Goal: Information Seeking & Learning: Learn about a topic

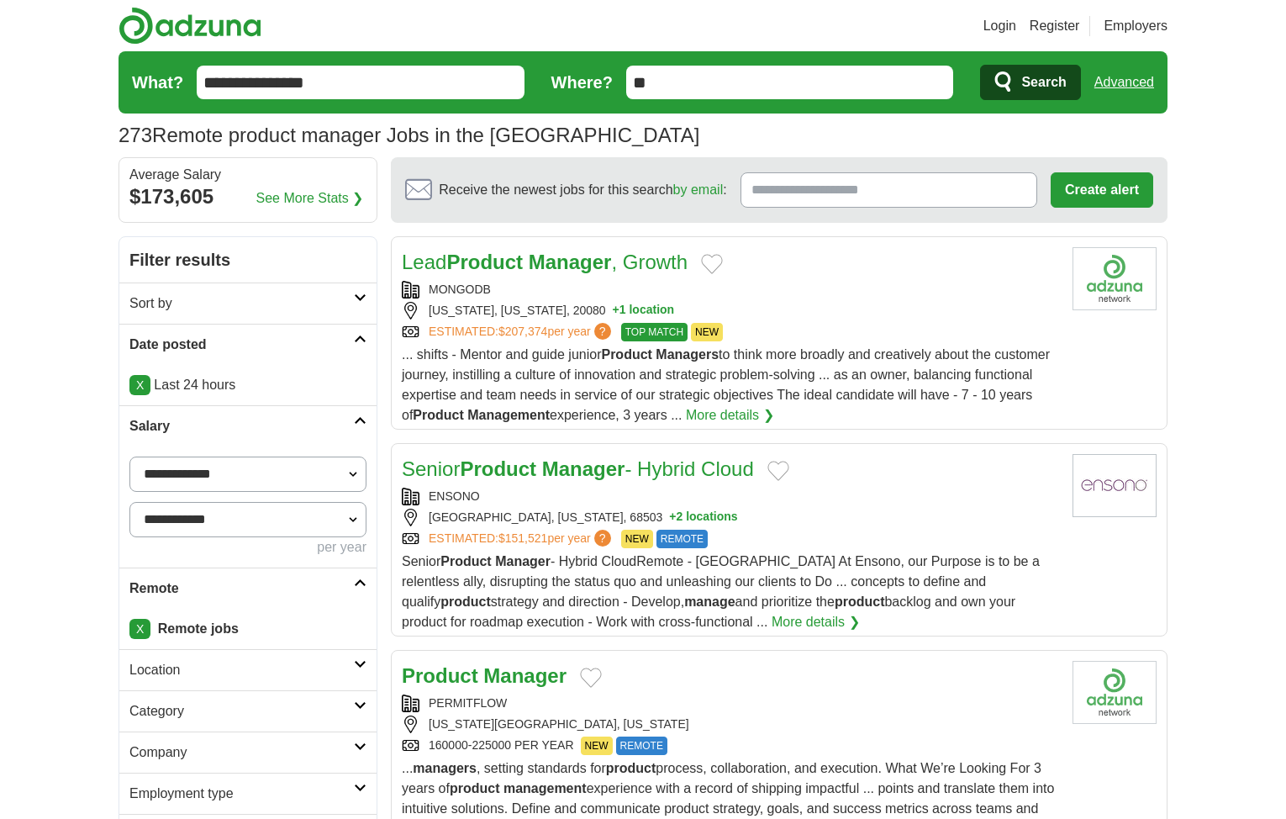
click at [363, 297] on icon at bounding box center [360, 297] width 13 height 8
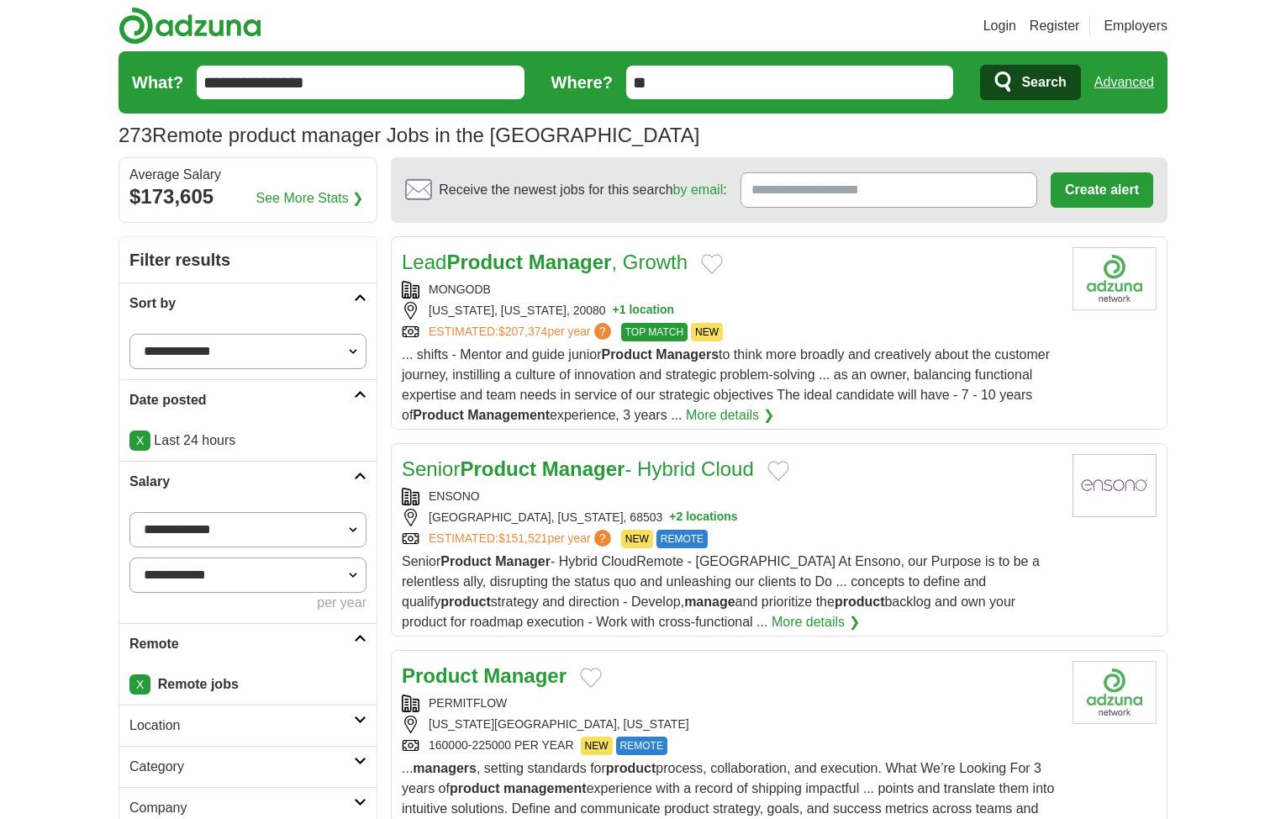
click at [352, 356] on select "**********" at bounding box center [247, 351] width 237 height 35
select select "**********"
click at [129, 334] on select "**********" at bounding box center [247, 351] width 237 height 35
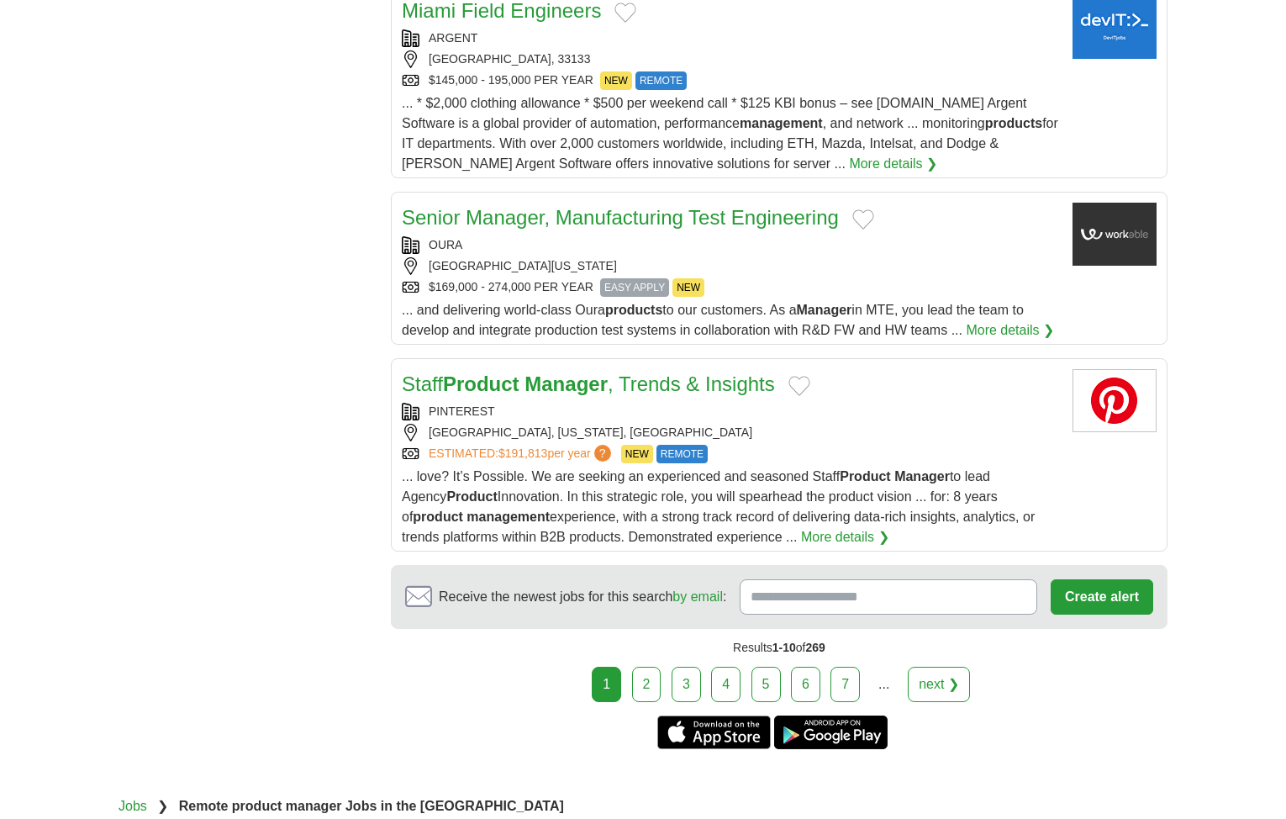
scroll to position [1765, 0]
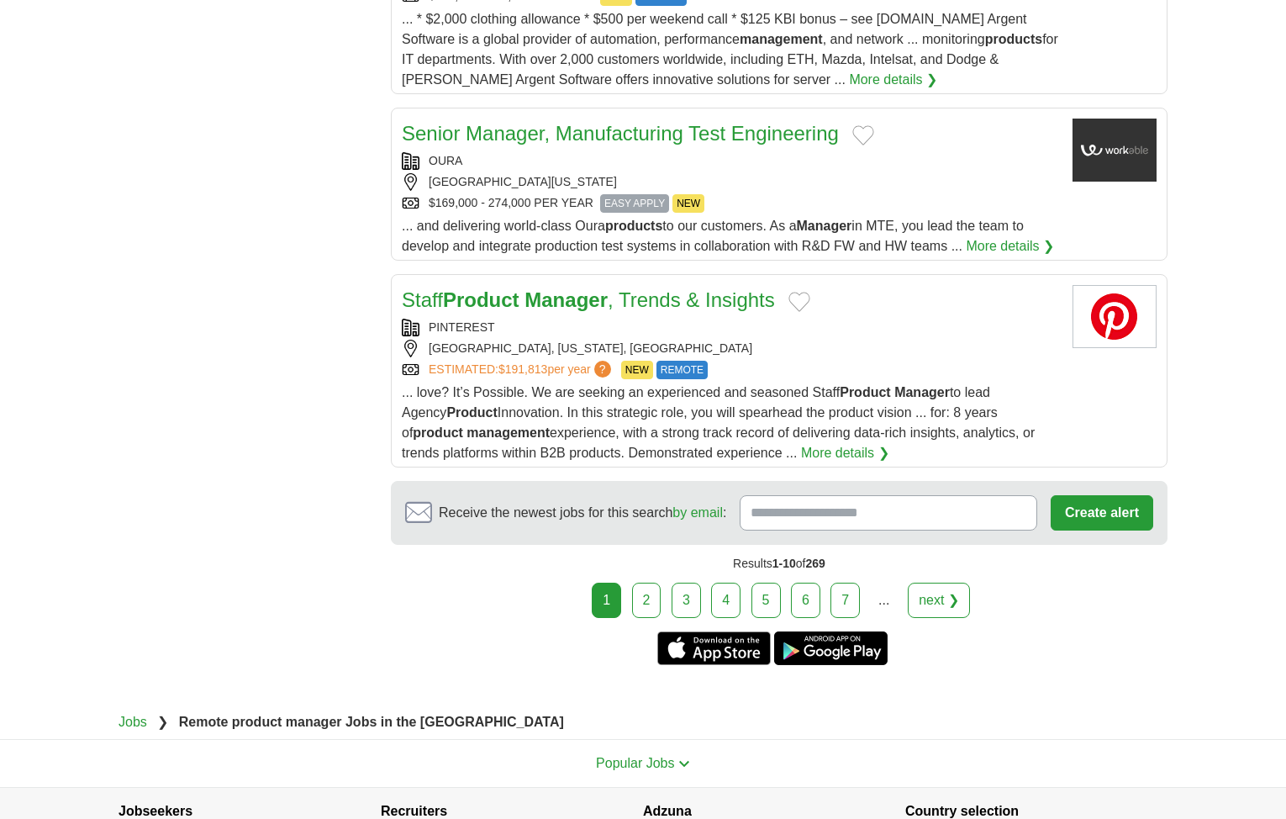
click at [946, 602] on link "next ❯" at bounding box center [939, 599] width 62 height 35
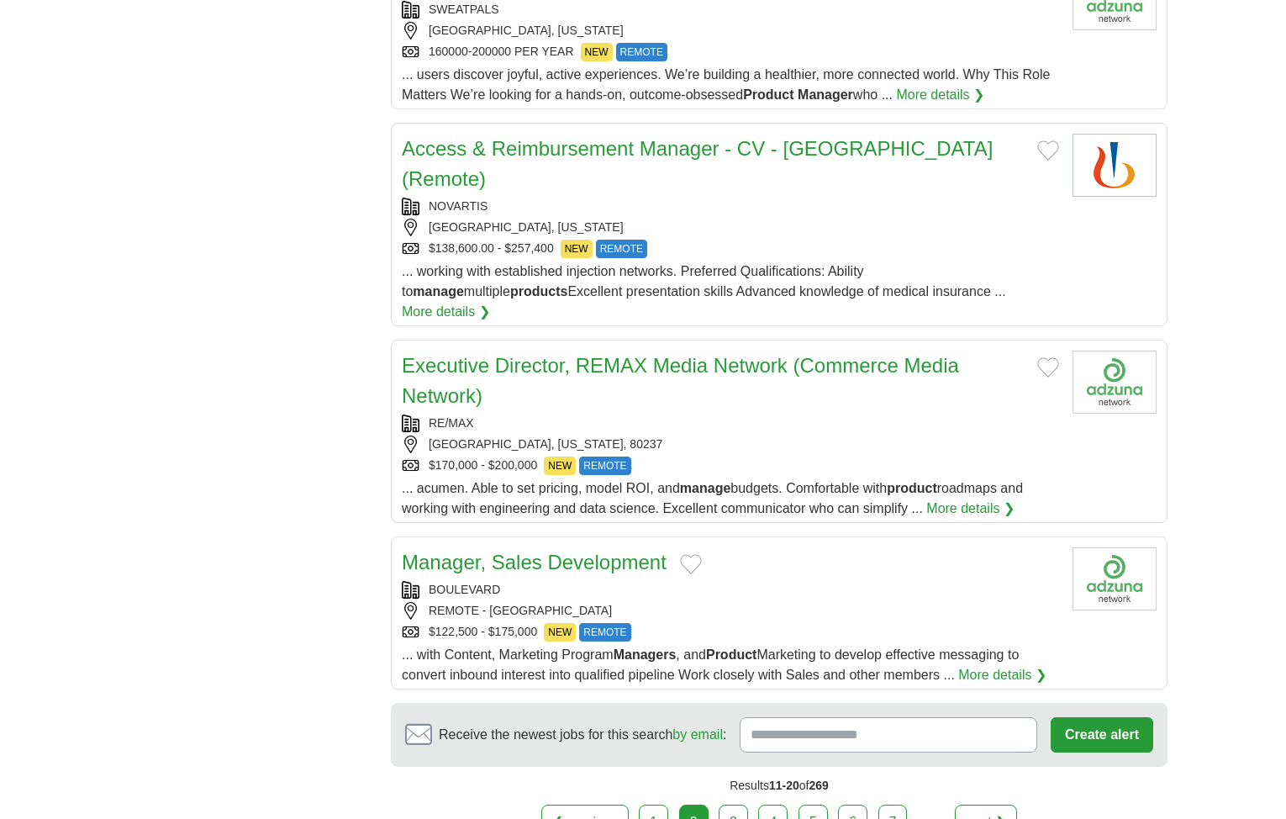
scroll to position [1597, 0]
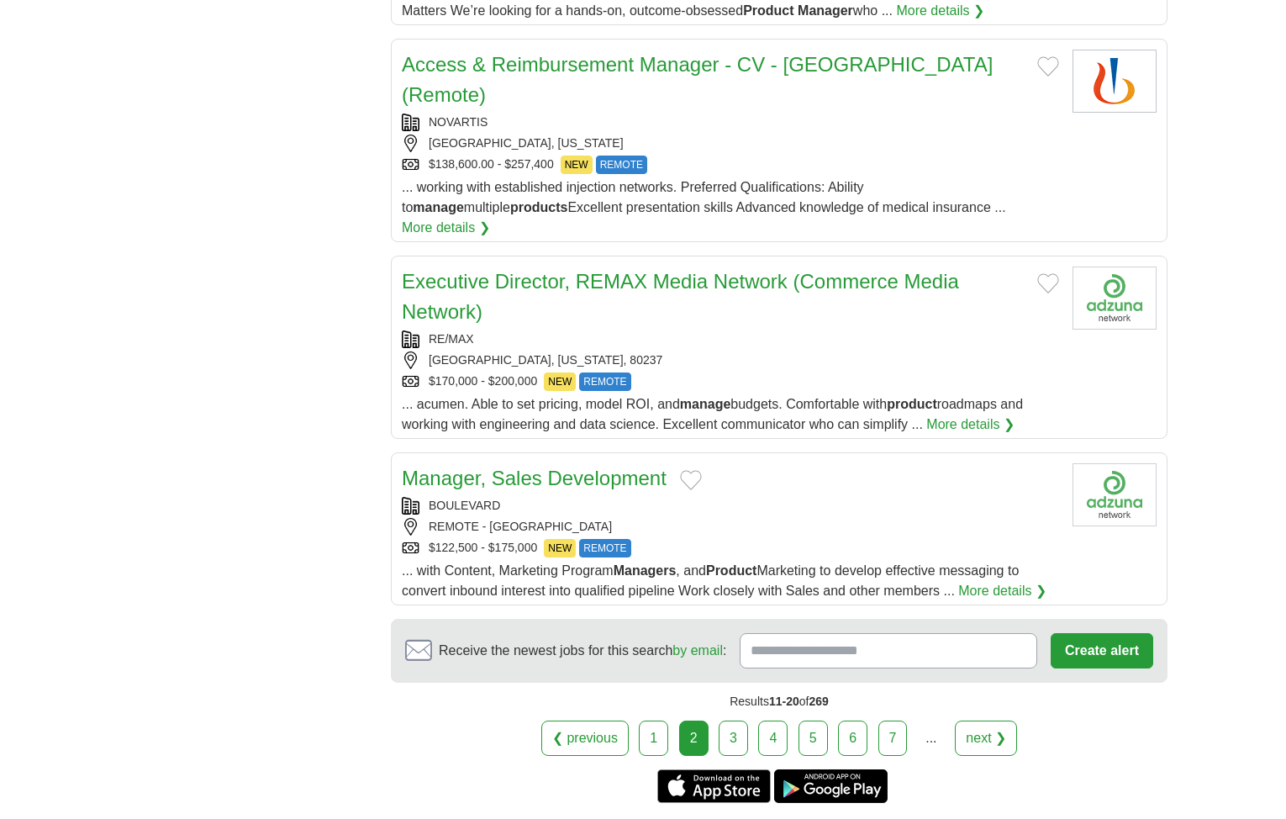
click at [999, 720] on link "next ❯" at bounding box center [986, 737] width 62 height 35
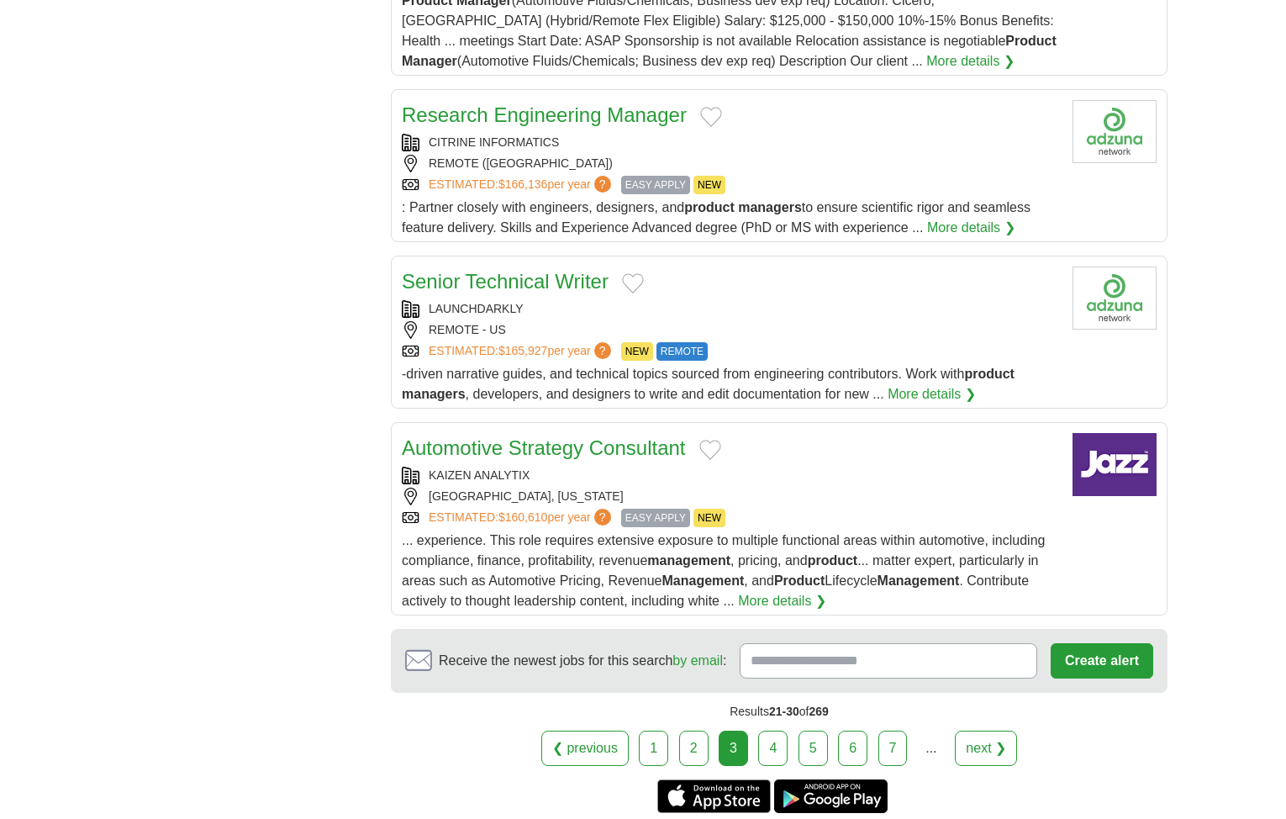
scroll to position [1681, 0]
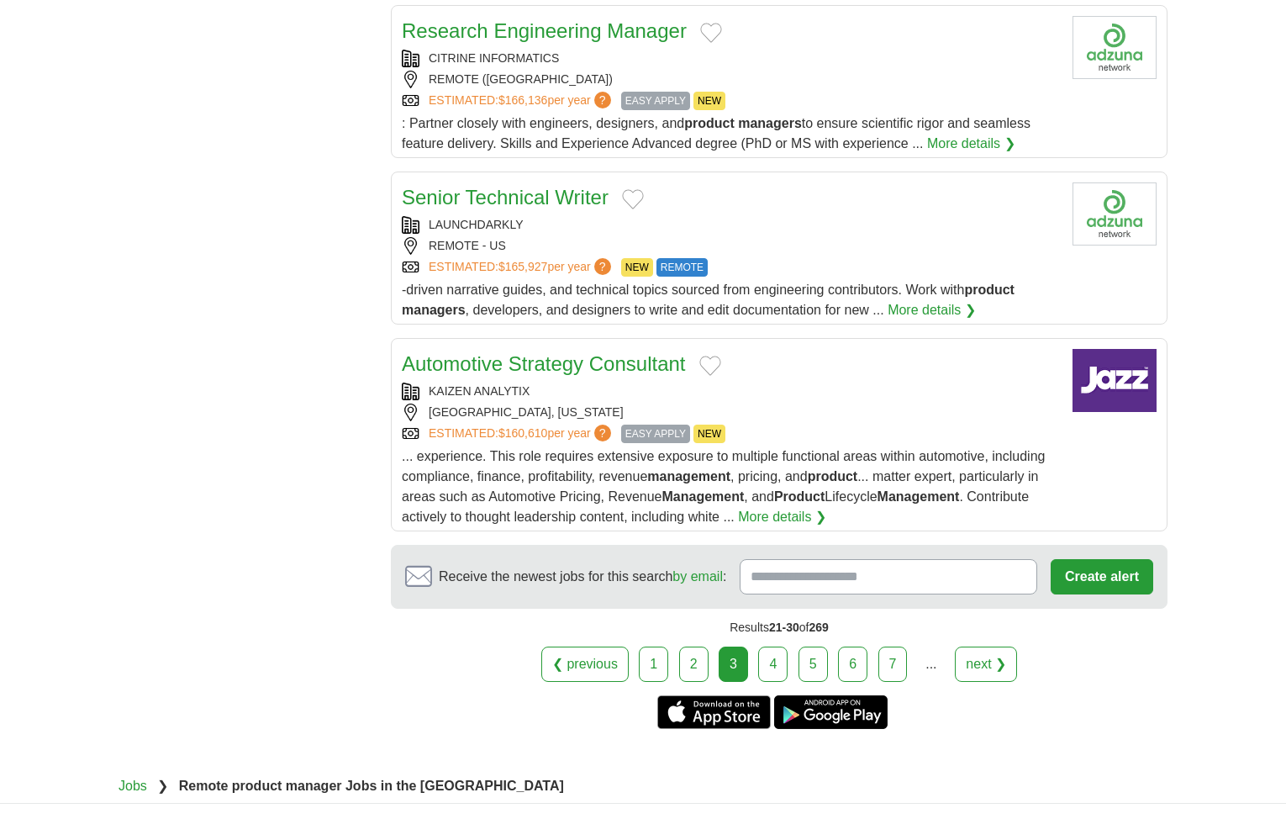
click at [989, 658] on link "next ❯" at bounding box center [986, 663] width 62 height 35
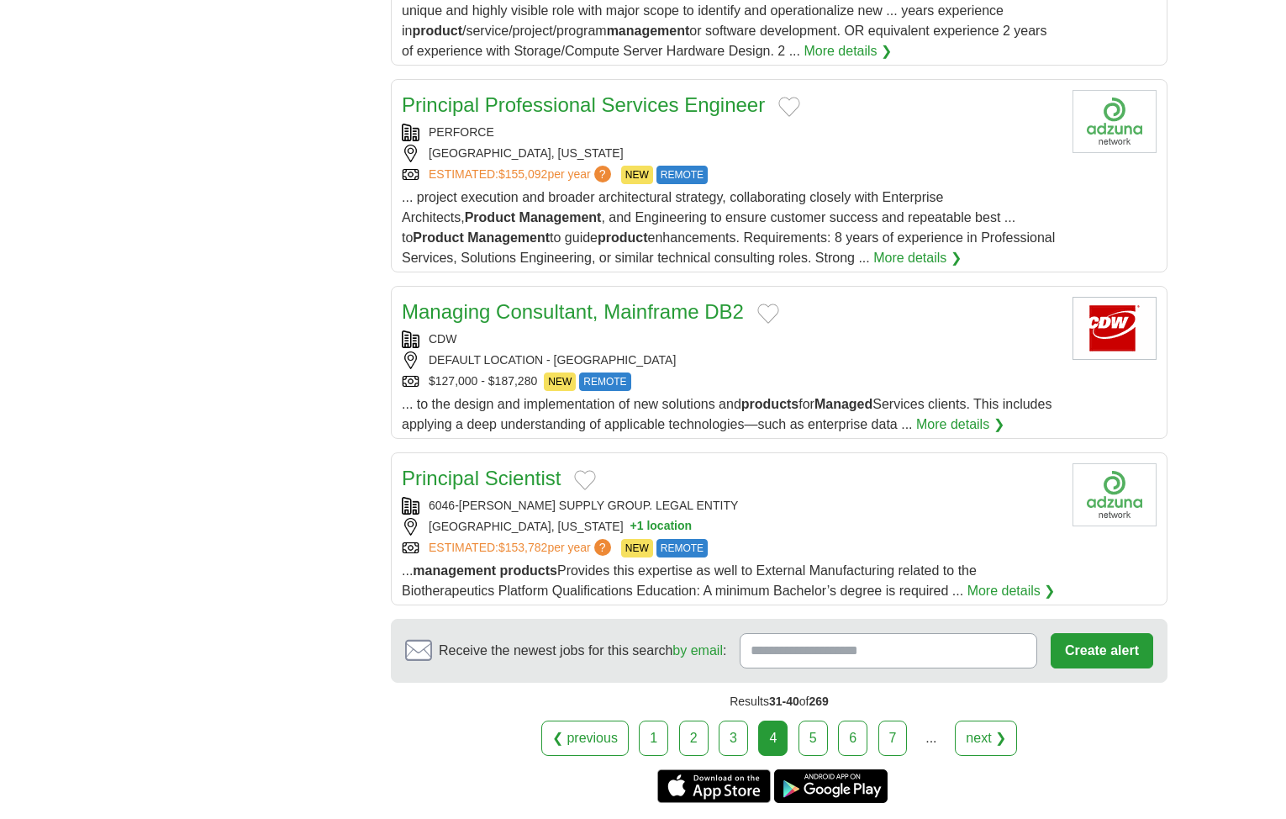
scroll to position [1765, 0]
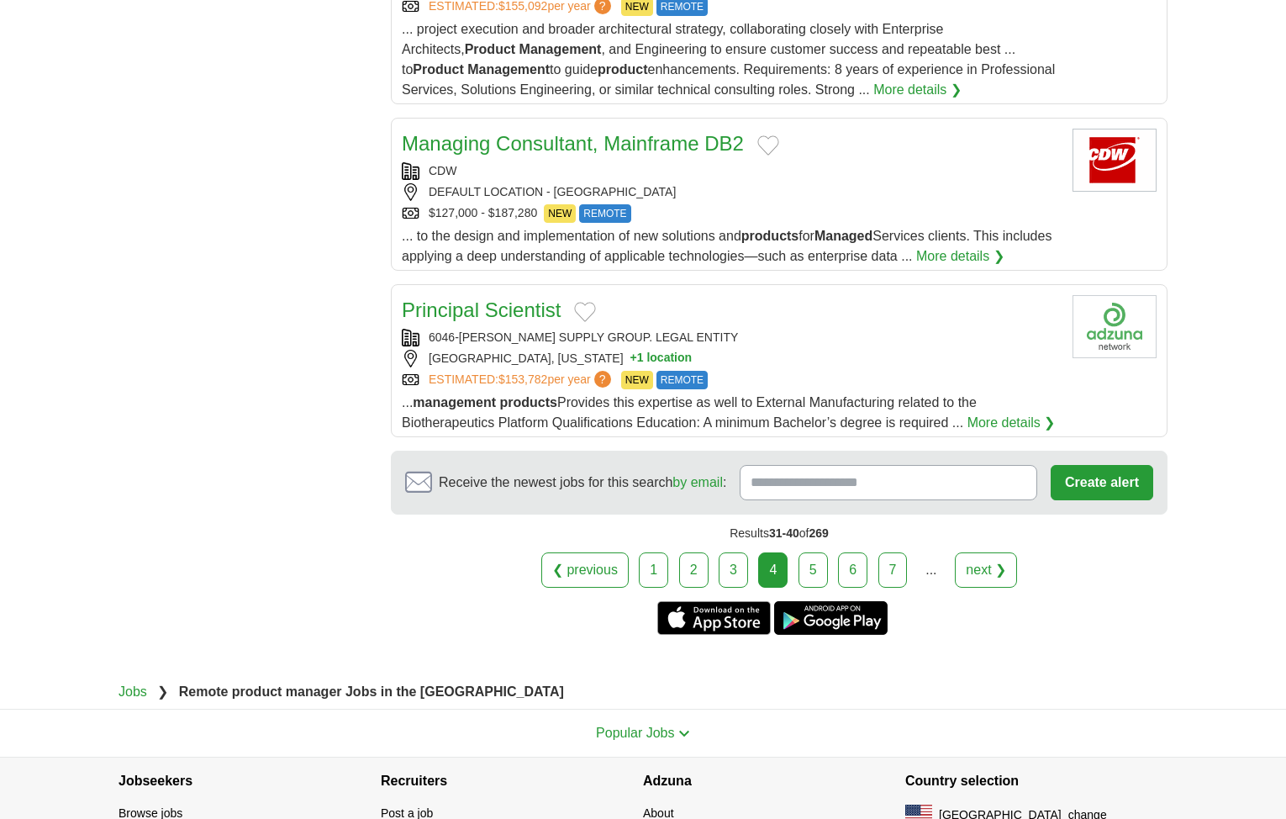
click at [975, 565] on link "next ❯" at bounding box center [986, 569] width 62 height 35
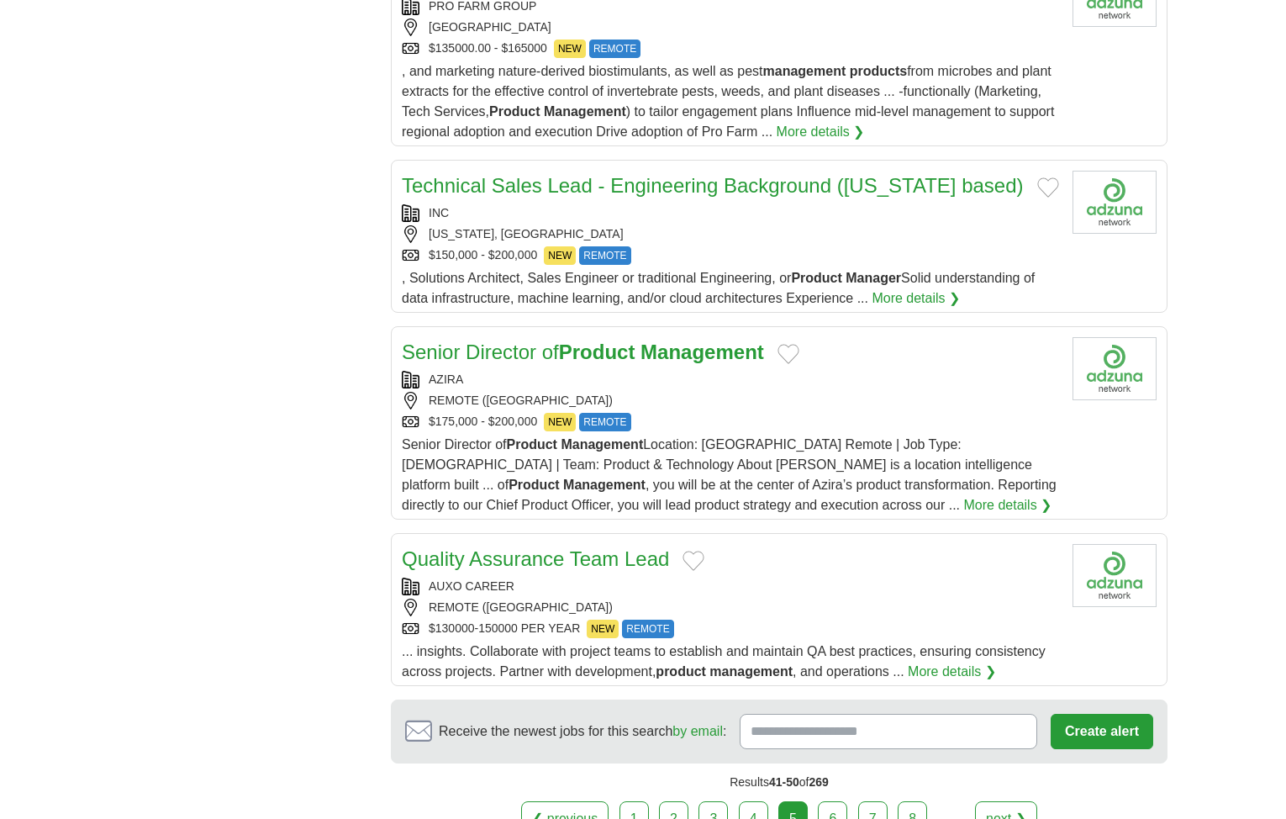
scroll to position [1681, 0]
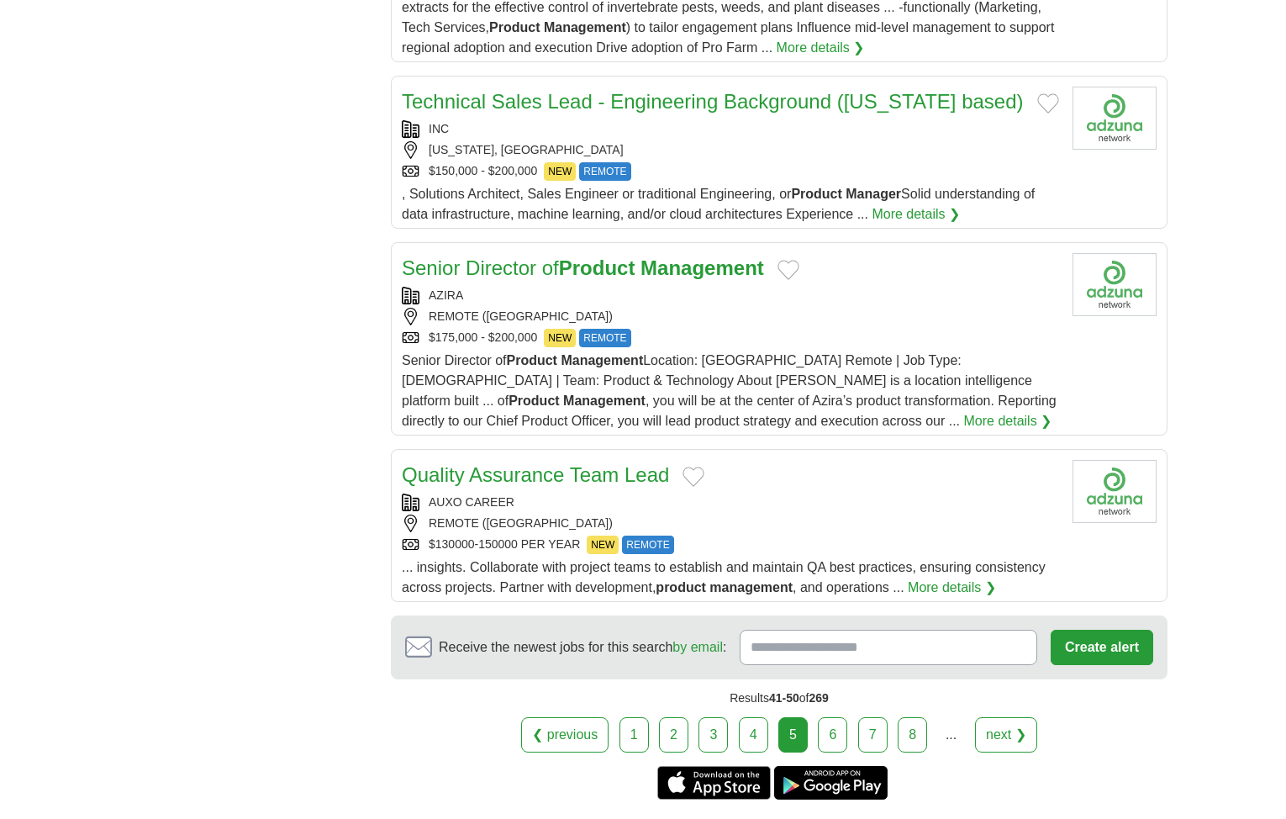
click at [1009, 722] on link "next ❯" at bounding box center [1006, 734] width 62 height 35
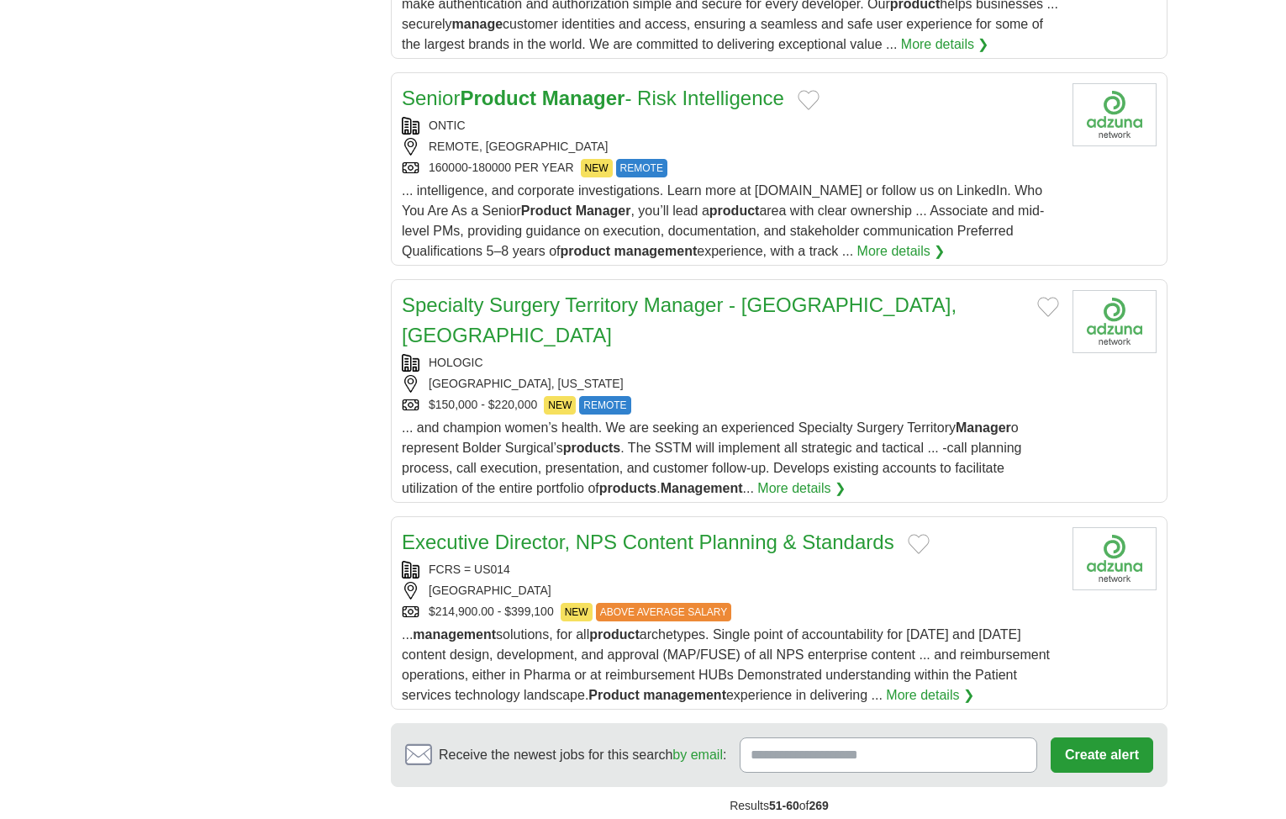
scroll to position [1933, 0]
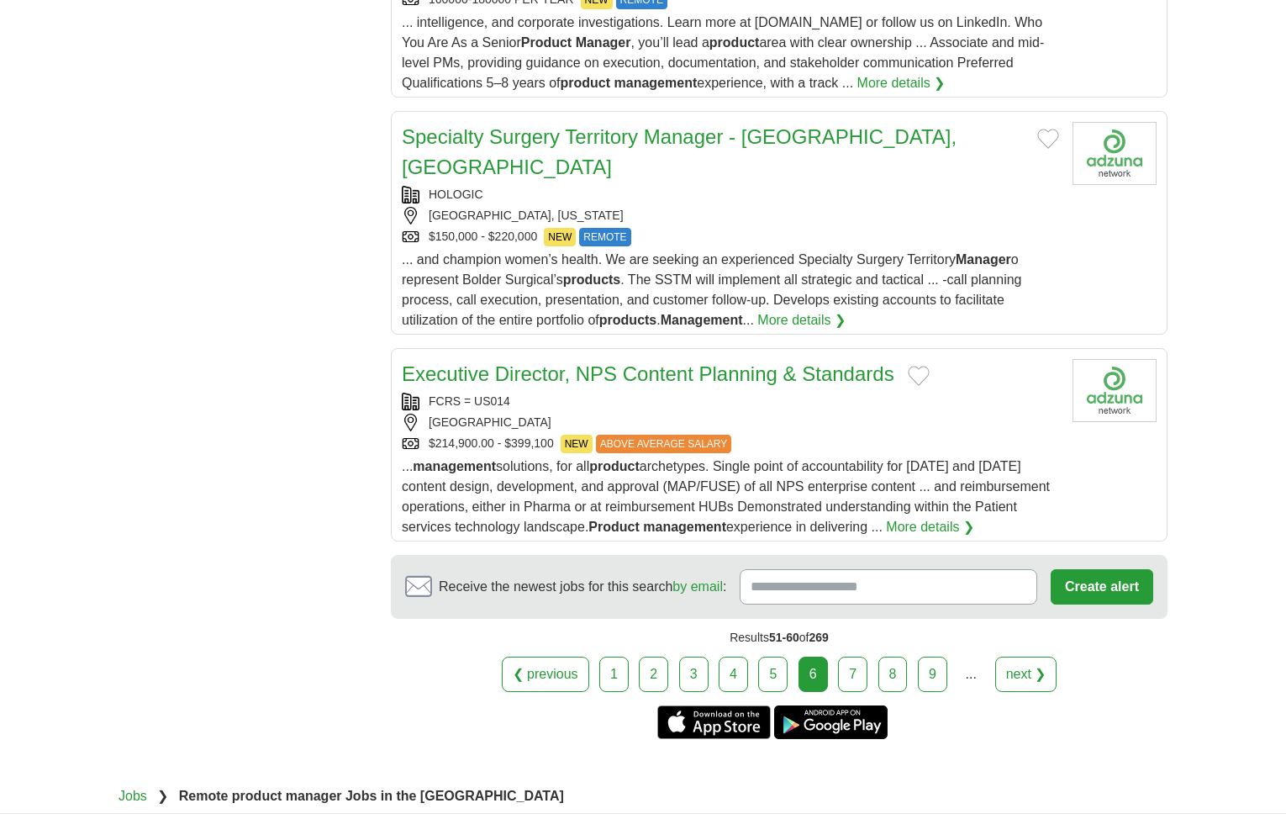
click at [1013, 656] on link "next ❯" at bounding box center [1026, 673] width 62 height 35
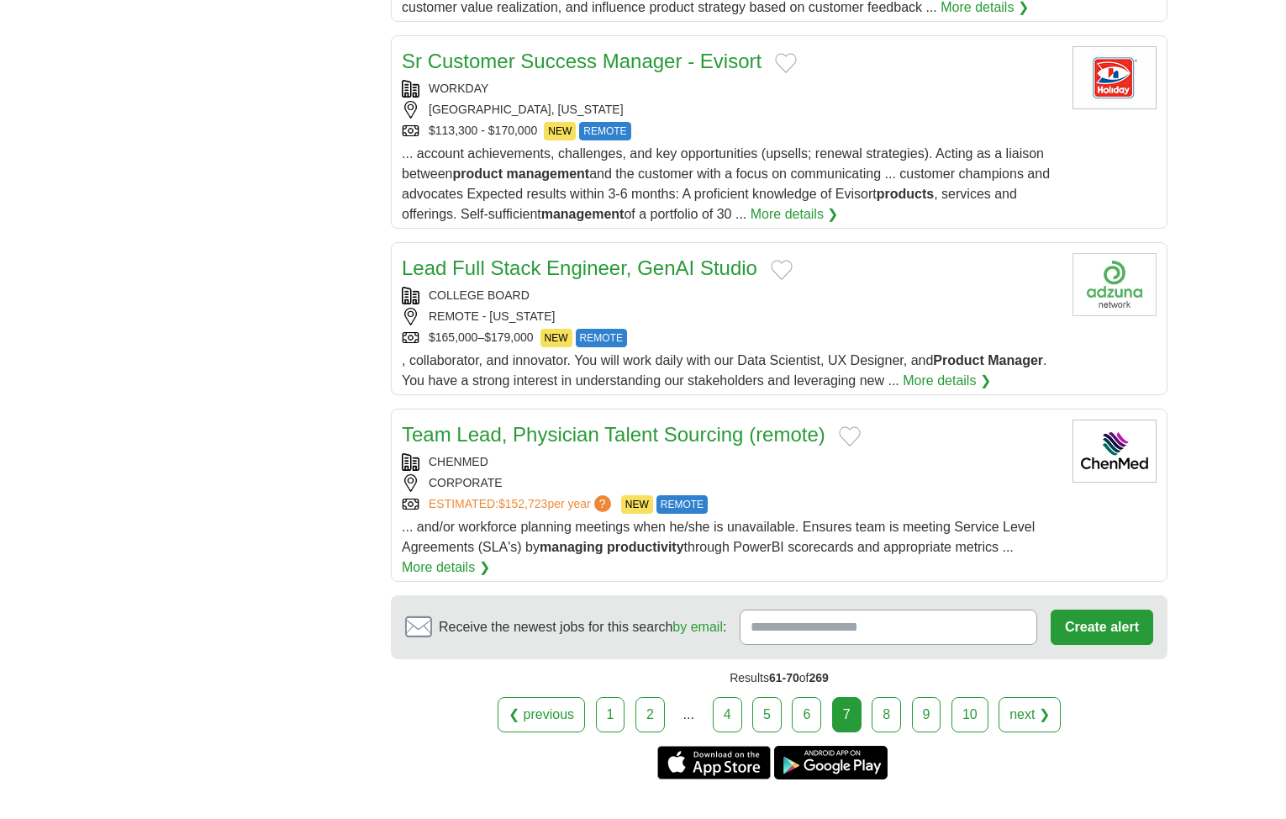
scroll to position [1765, 0]
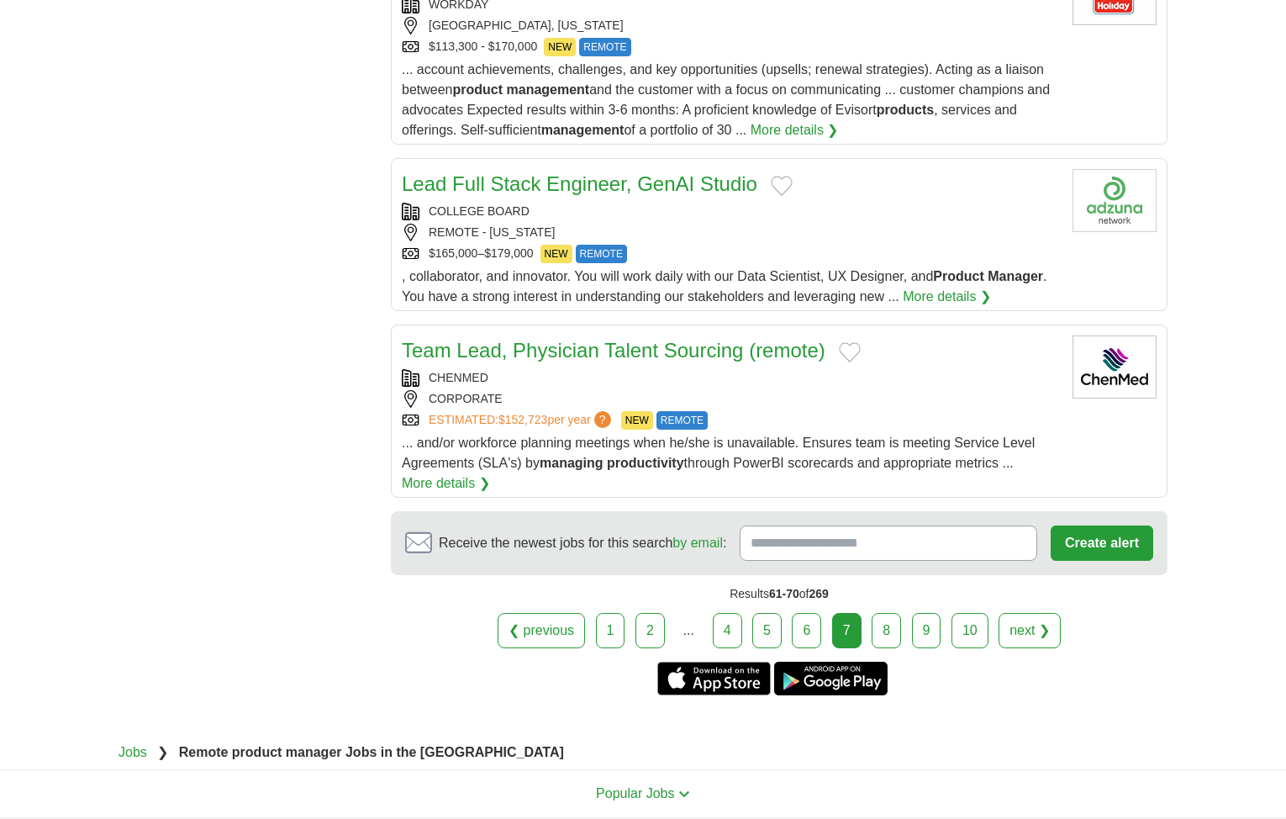
click at [1035, 630] on link "next ❯" at bounding box center [1030, 630] width 62 height 35
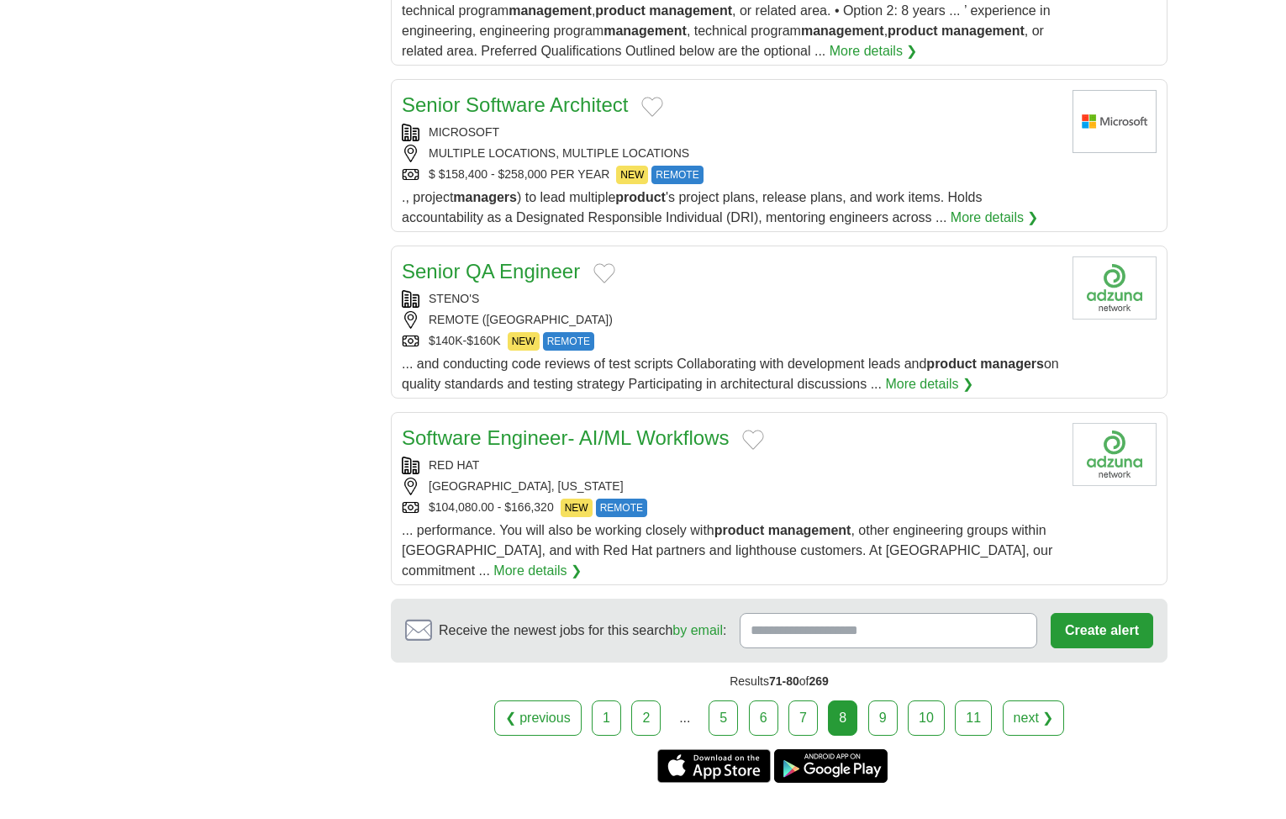
scroll to position [1681, 0]
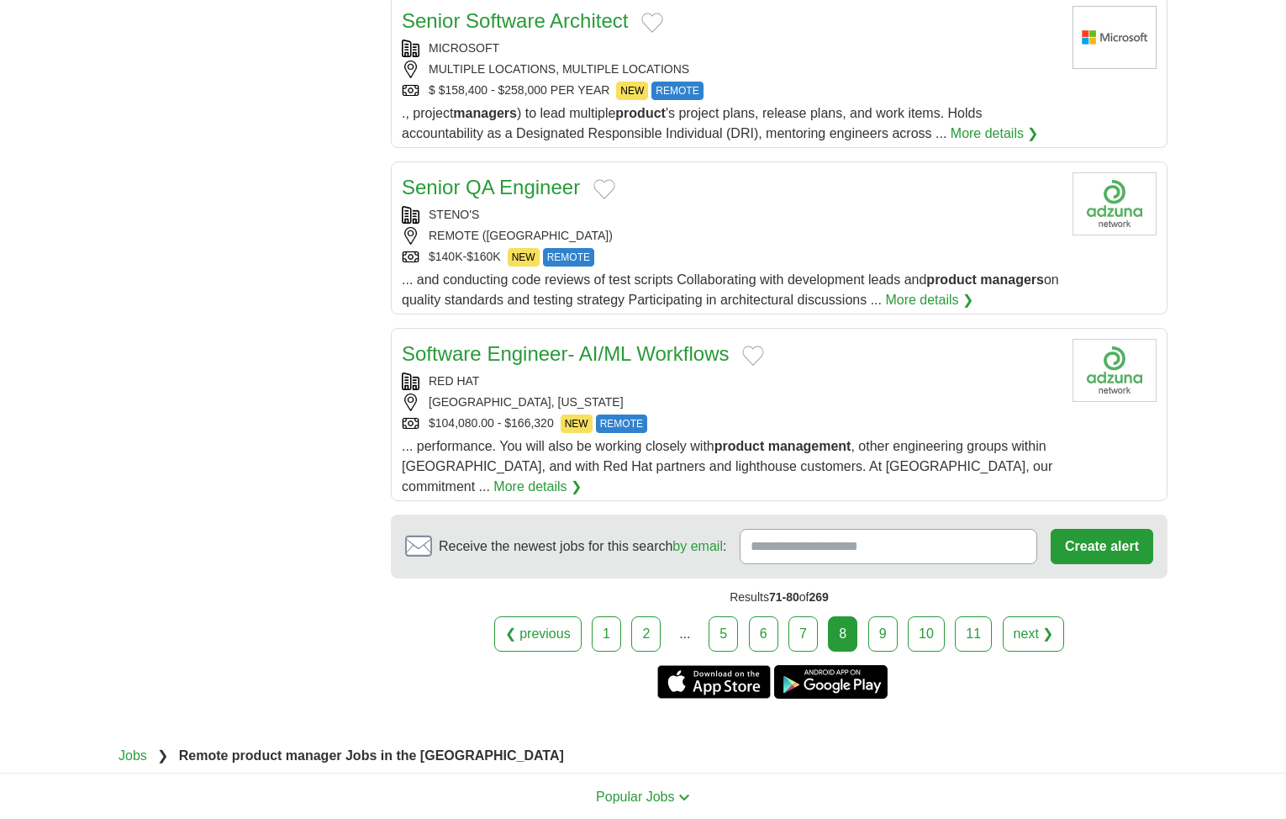
click at [1034, 624] on link "next ❯" at bounding box center [1034, 633] width 62 height 35
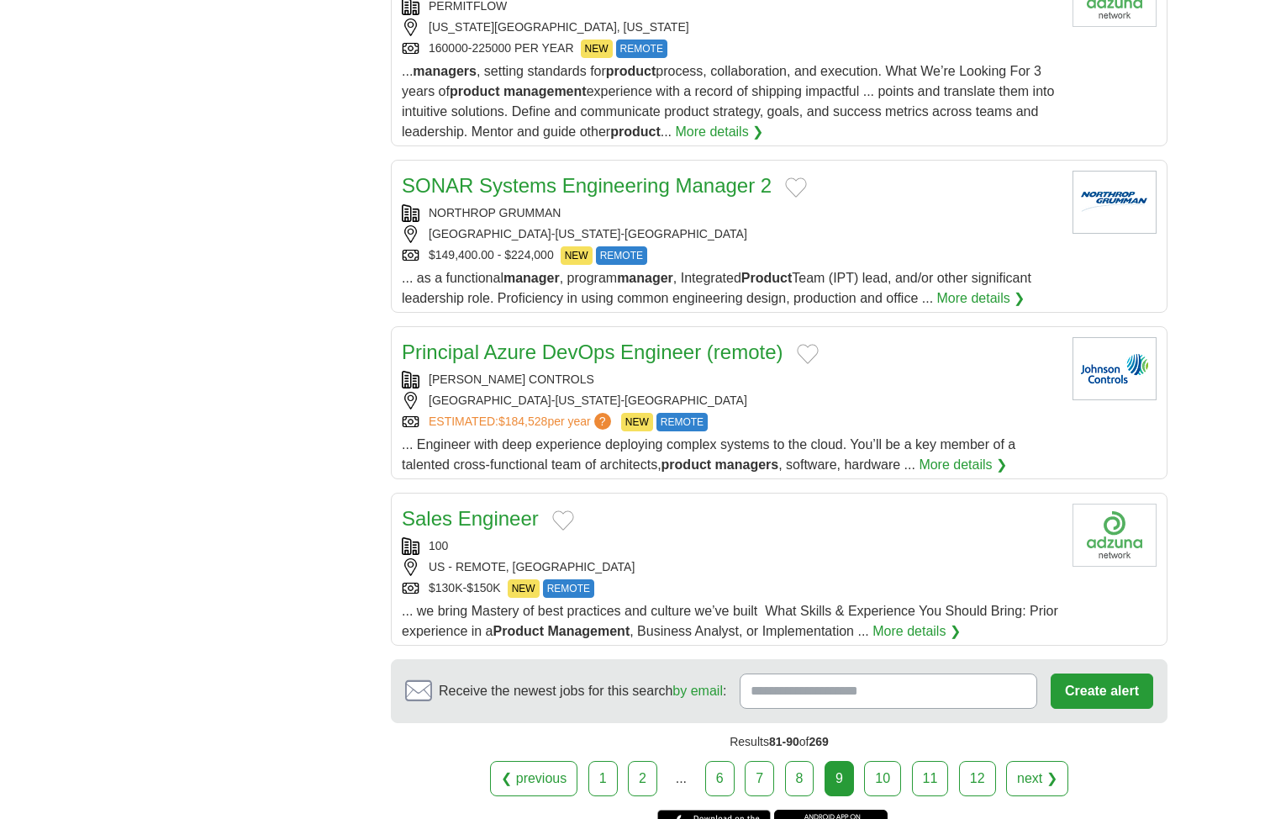
scroll to position [1765, 0]
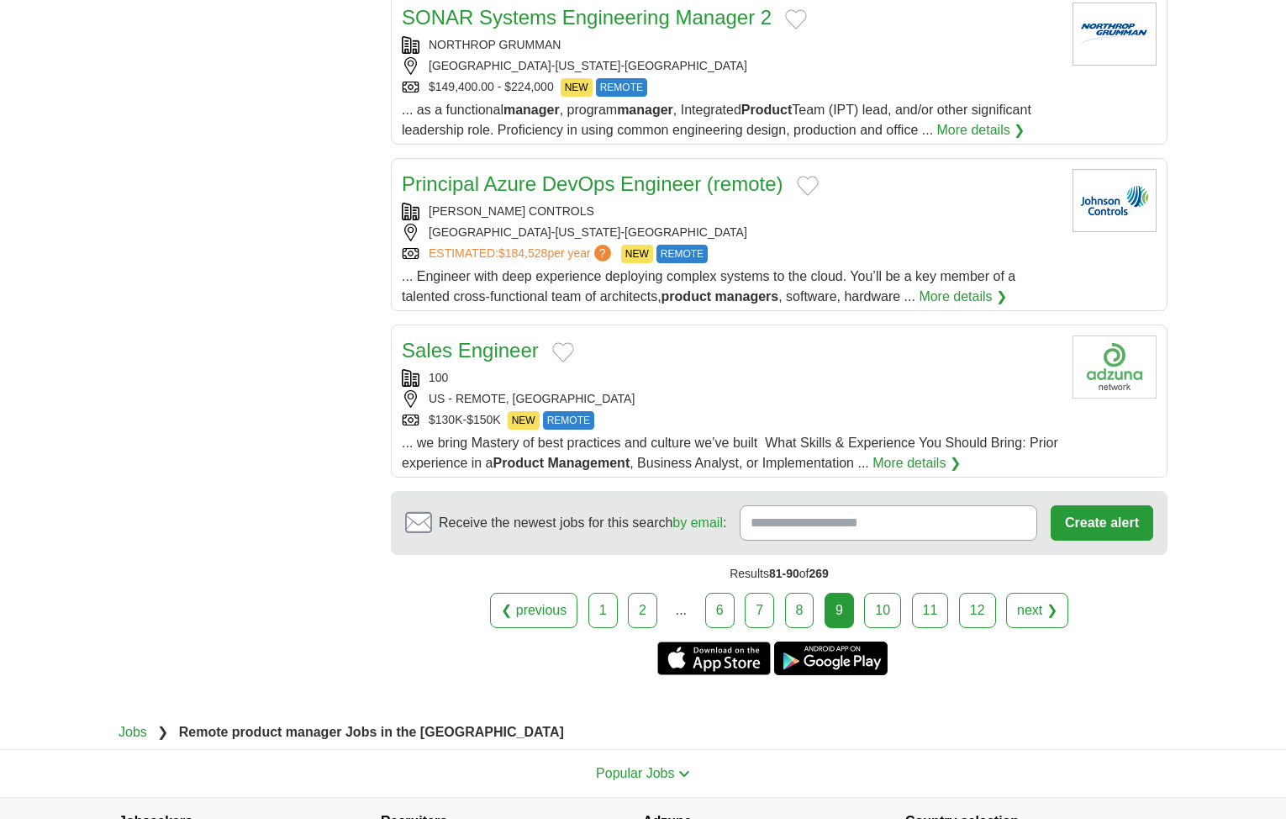
click at [1044, 604] on link "next ❯" at bounding box center [1037, 610] width 62 height 35
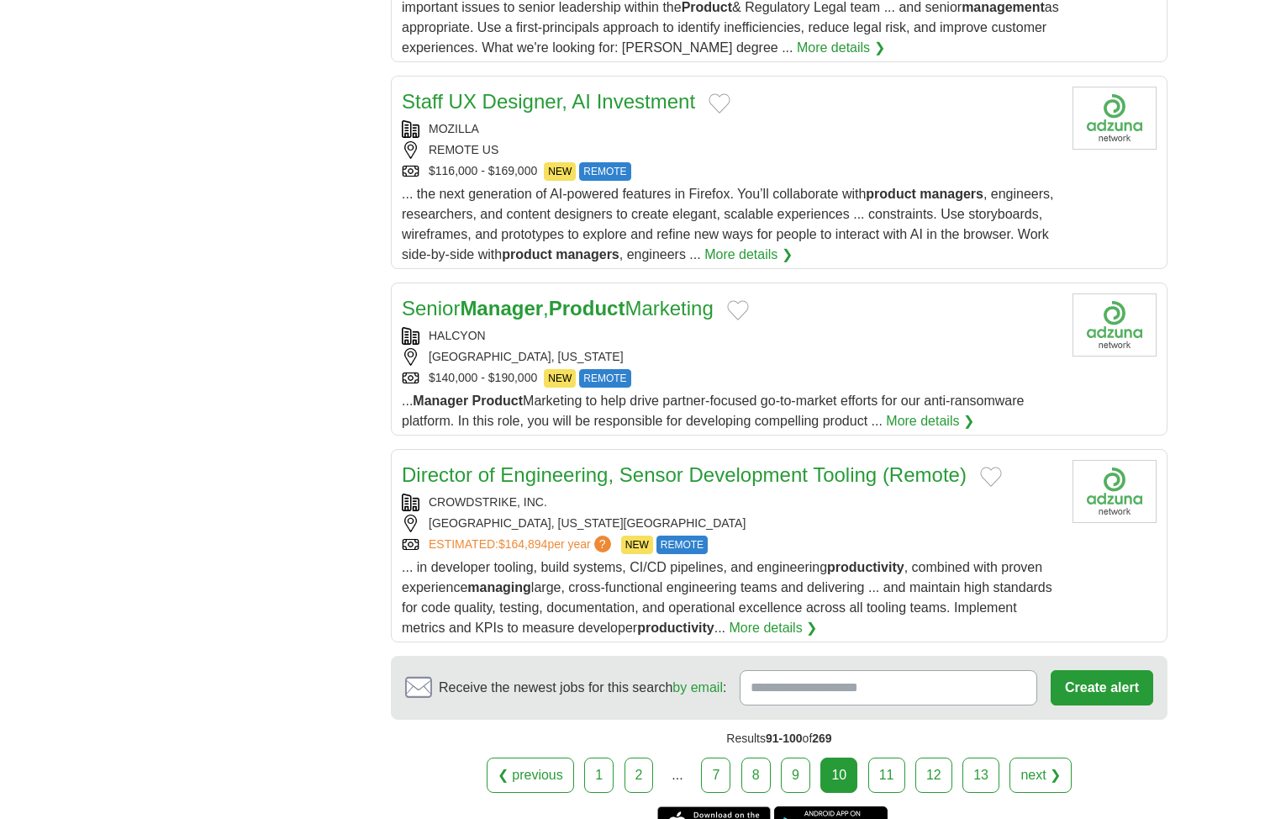
scroll to position [1765, 0]
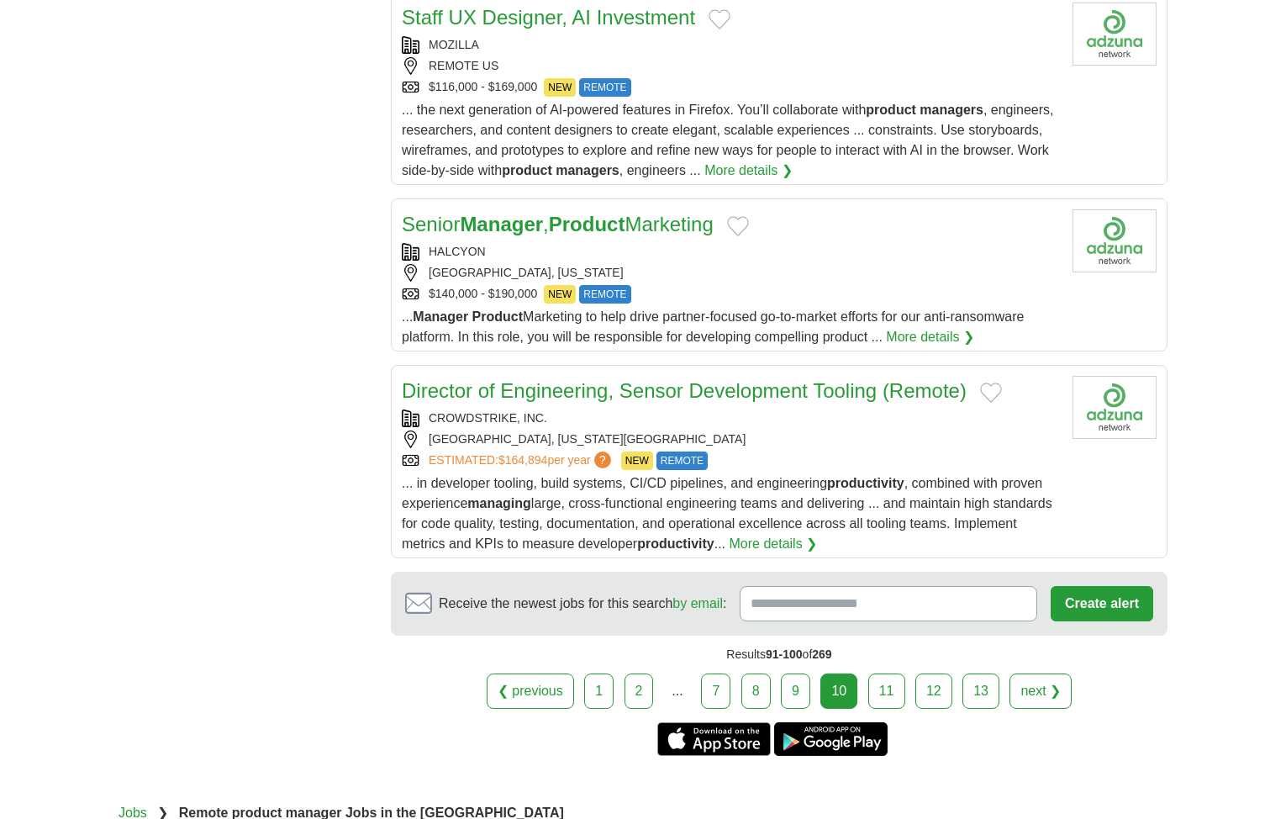
click at [1021, 690] on link "next ❯" at bounding box center [1040, 690] width 62 height 35
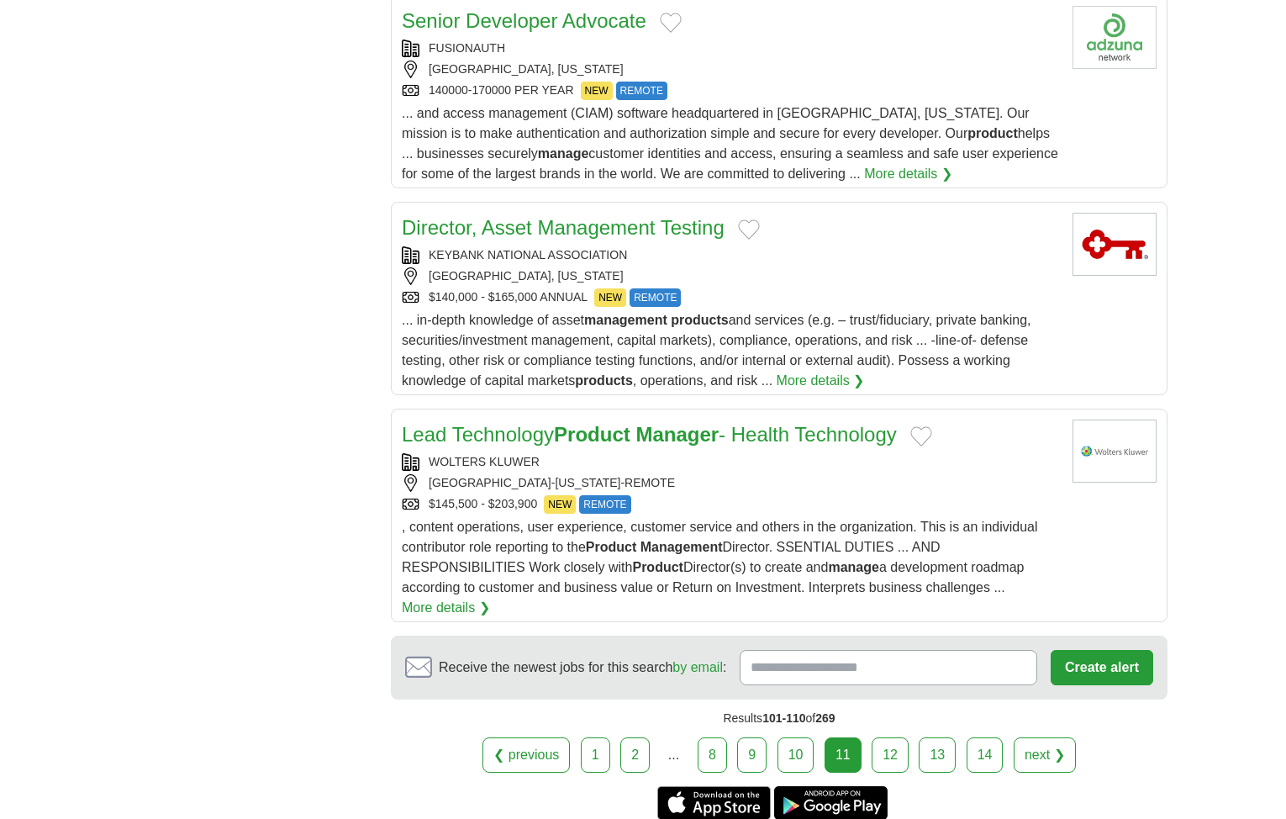
scroll to position [1765, 0]
